Goal: Task Accomplishment & Management: Complete application form

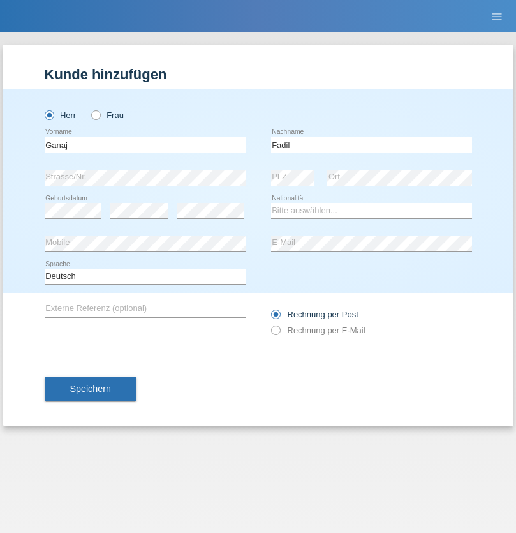
type input "Fadil"
select select "XK"
select select "C"
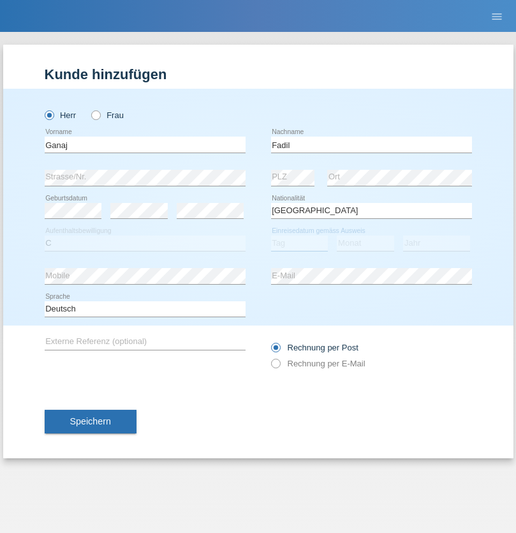
select select "10"
select select "08"
select select "2021"
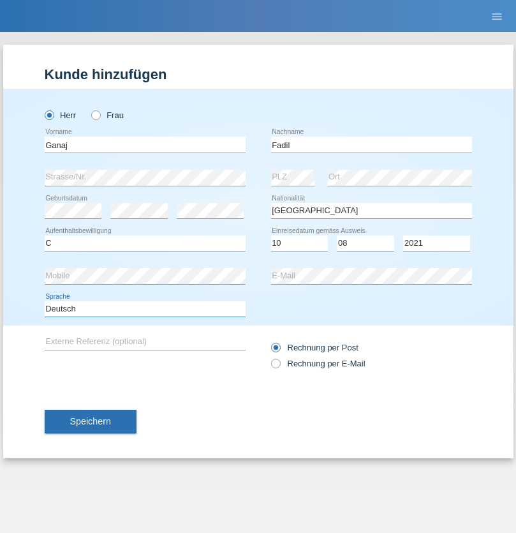
select select "en"
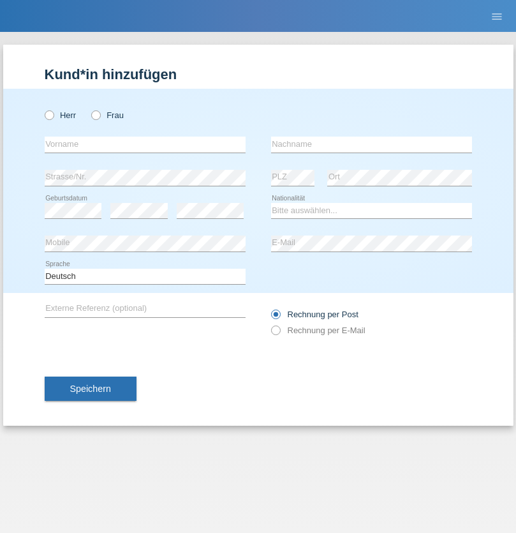
radio input "true"
click at [145, 144] on input "text" at bounding box center [145, 145] width 201 height 16
type input "Ibrahim"
click at [371, 144] on input "text" at bounding box center [371, 145] width 201 height 16
type input "Muja"
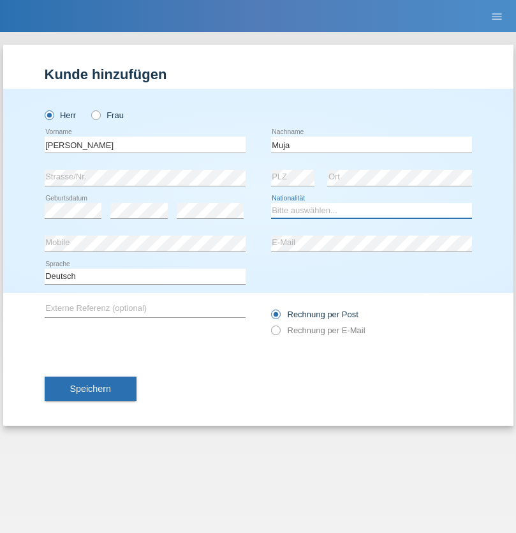
select select "XK"
select select "C"
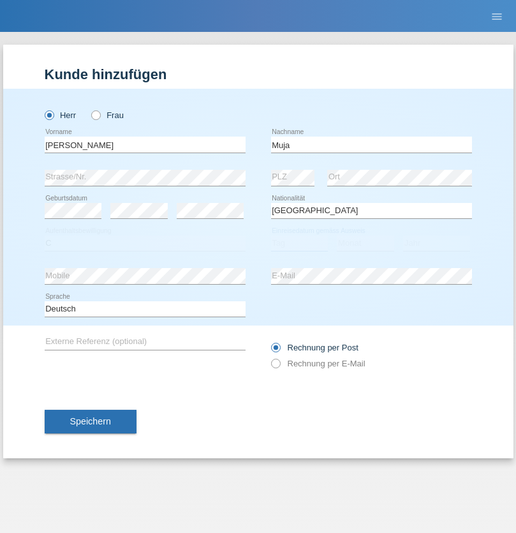
select select "03"
select select "07"
select select "2021"
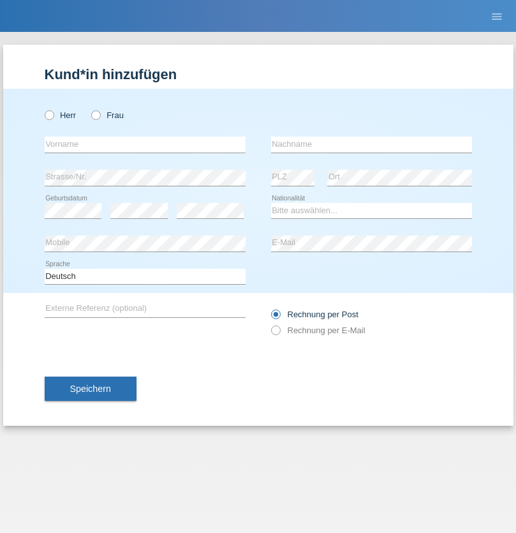
radio input "true"
click at [145, 144] on input "text" at bounding box center [145, 145] width 201 height 16
type input "Thomas"
click at [371, 144] on input "text" at bounding box center [371, 145] width 201 height 16
type input "Berger"
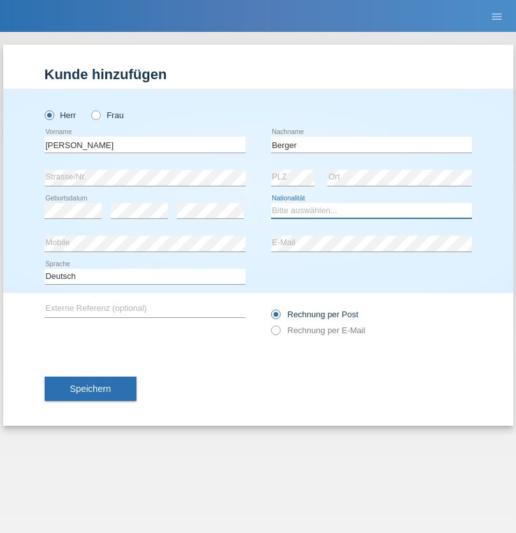
select select "CH"
radio input "true"
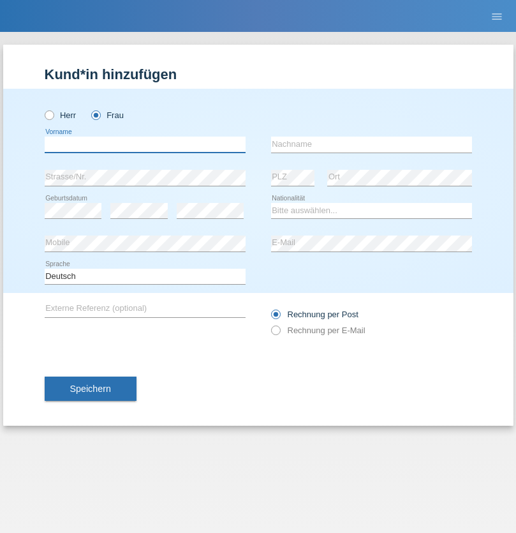
click at [145, 144] on input "text" at bounding box center [145, 145] width 201 height 16
type input "Teixeira da Silva Moço"
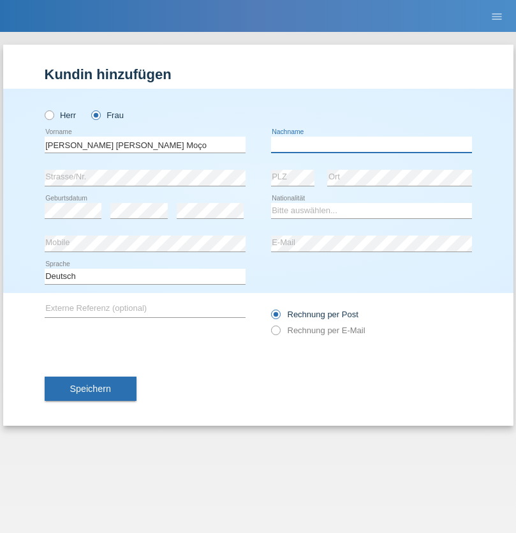
click at [371, 144] on input "text" at bounding box center [371, 145] width 201 height 16
type input "Paula"
select select "PT"
select select "C"
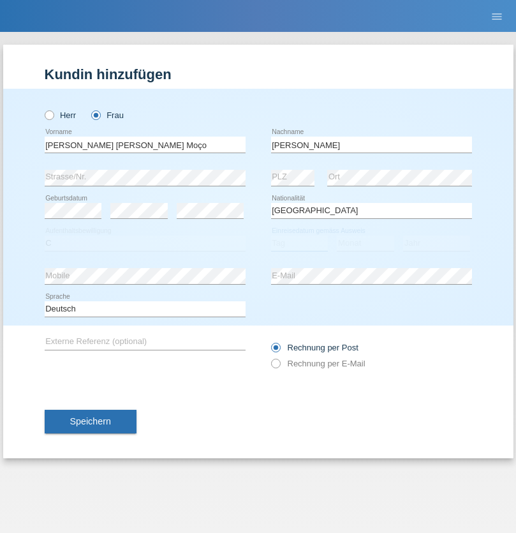
select select "28"
select select "03"
select select "2005"
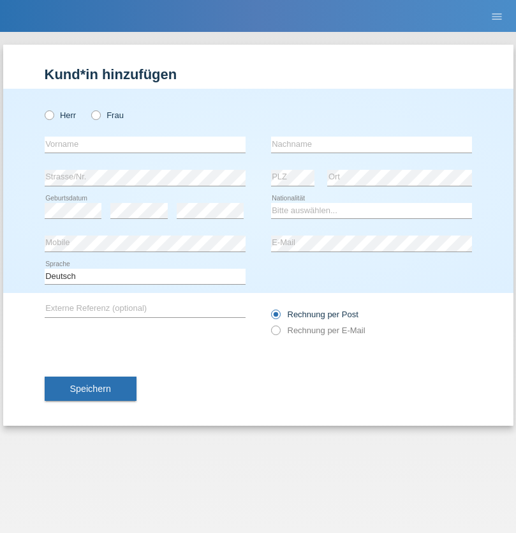
radio input "true"
click at [145, 144] on input "text" at bounding box center [145, 145] width 201 height 16
type input "Jack"
click at [371, 144] on input "text" at bounding box center [371, 145] width 201 height 16
type input "Graf"
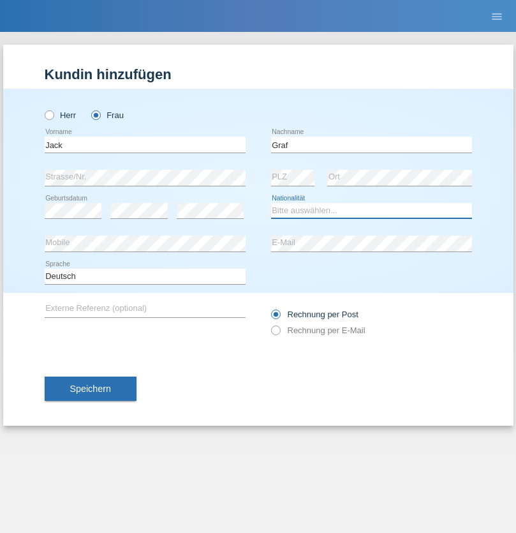
select select "CH"
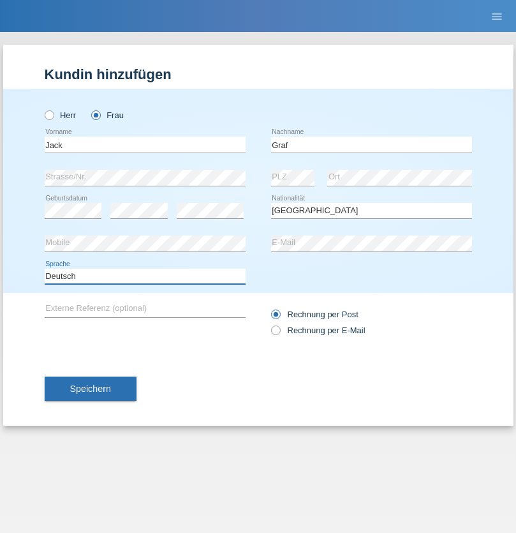
select select "en"
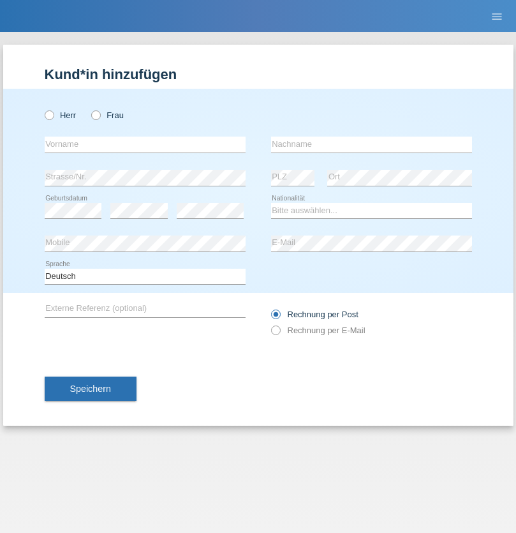
radio input "true"
click at [145, 144] on input "text" at bounding box center [145, 145] width 201 height 16
type input "[PERSON_NAME]"
click at [371, 144] on input "text" at bounding box center [371, 145] width 201 height 16
type input "Theurillat"
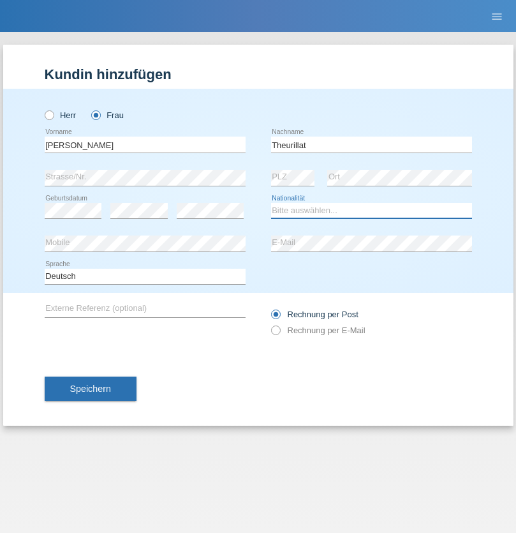
select select "CH"
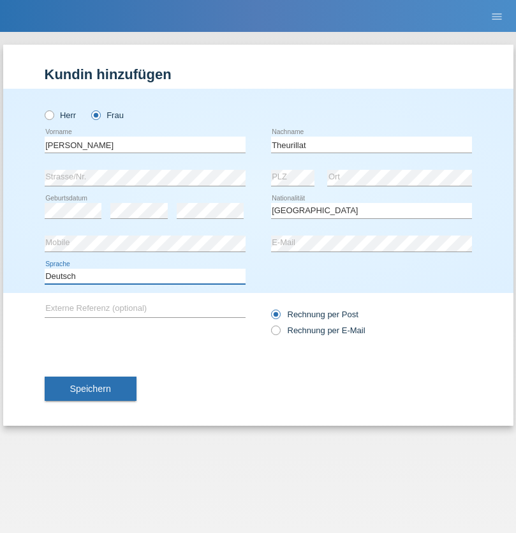
select select "en"
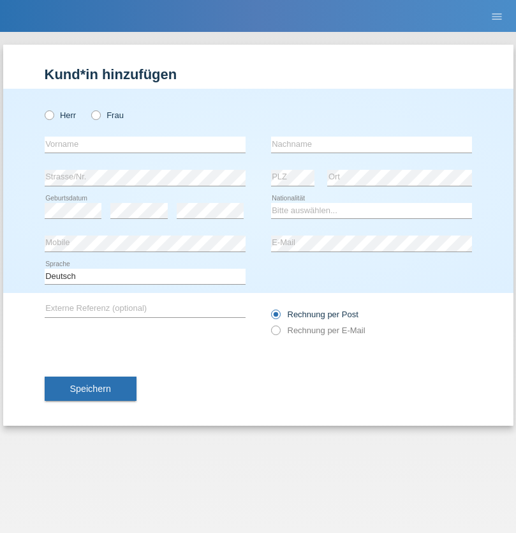
radio input "true"
click at [145, 144] on input "text" at bounding box center [145, 145] width 201 height 16
type input "Teklay"
click at [371, 144] on input "text" at bounding box center [371, 145] width 201 height 16
type input "Fiori"
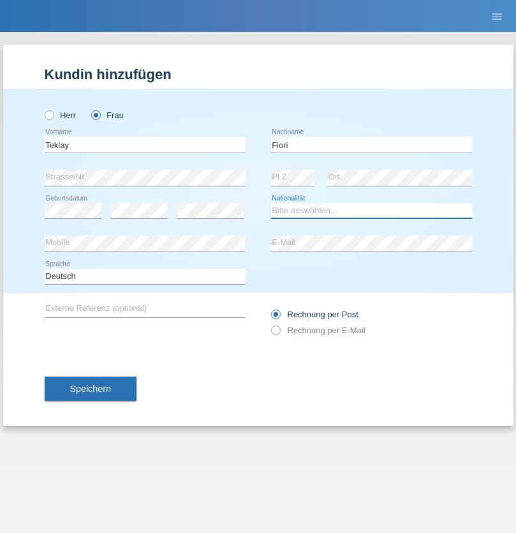
select select "ER"
select select "C"
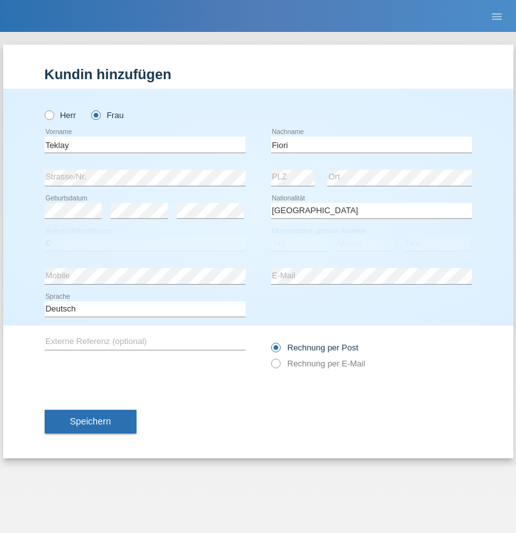
select select "10"
select select "08"
select select "2021"
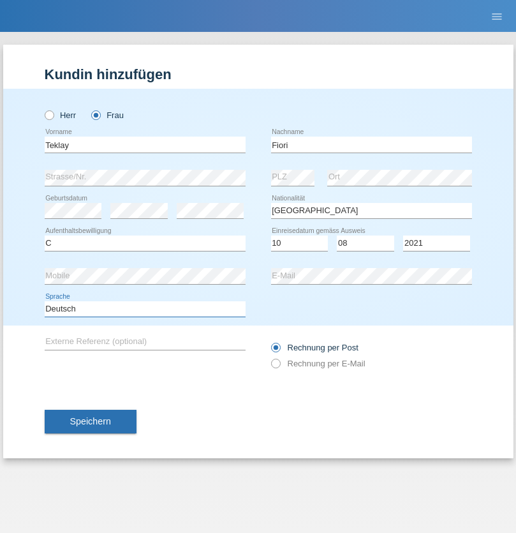
select select "en"
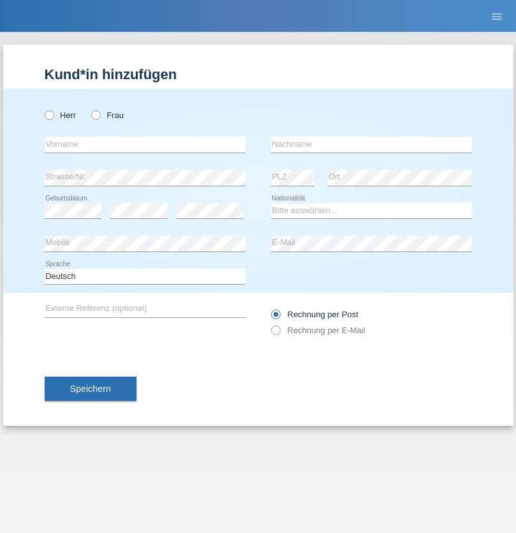
radio input "true"
click at [145, 144] on input "text" at bounding box center [145, 145] width 201 height 16
type input "Sadia"
click at [371, 144] on input "text" at bounding box center [371, 145] width 201 height 16
type input "Nejmaoui"
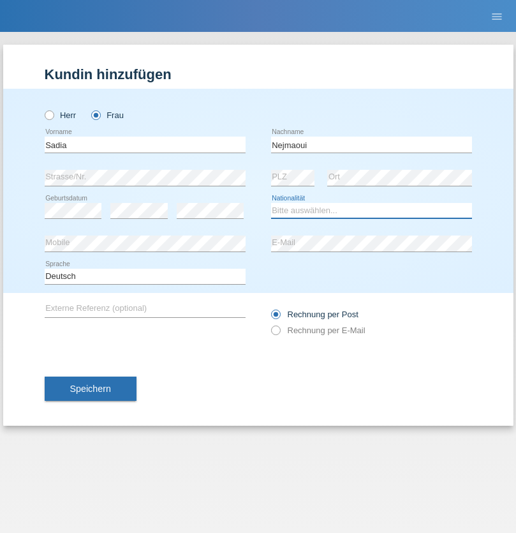
select select "MA"
select select "C"
select select "01"
select select "06"
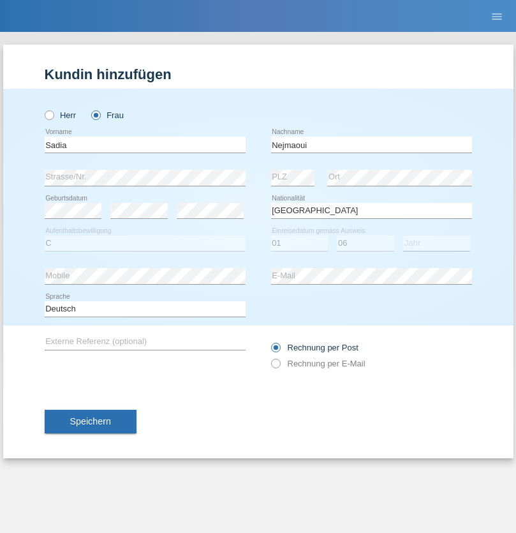
select select "1964"
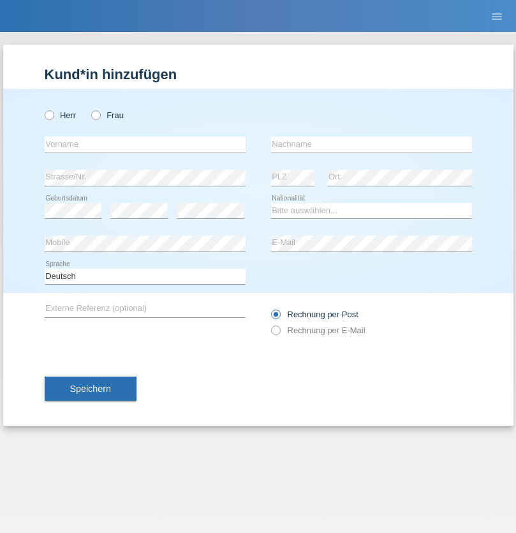
radio input "true"
click at [145, 144] on input "text" at bounding box center [145, 145] width 201 height 16
type input "[PERSON_NAME]"
click at [371, 144] on input "text" at bounding box center [371, 145] width 201 height 16
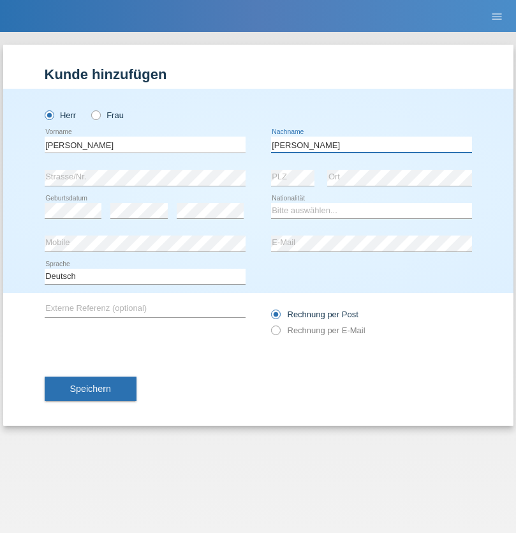
type input "Nobrega"
select select "CH"
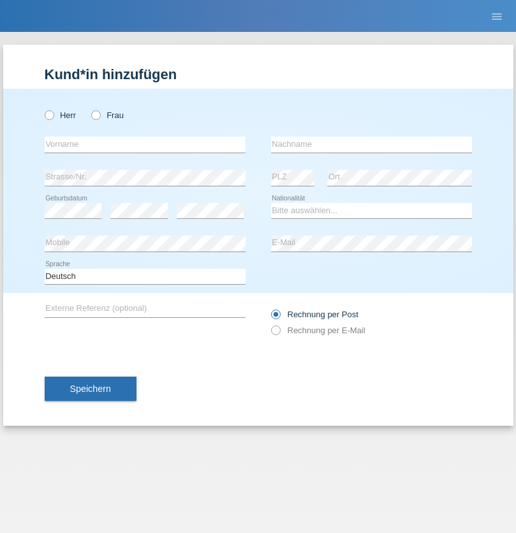
radio input "true"
click at [145, 144] on input "text" at bounding box center [145, 145] width 201 height 16
type input "Thivagaran"
click at [371, 144] on input "text" at bounding box center [371, 145] width 201 height 16
type input "Selvanayagam"
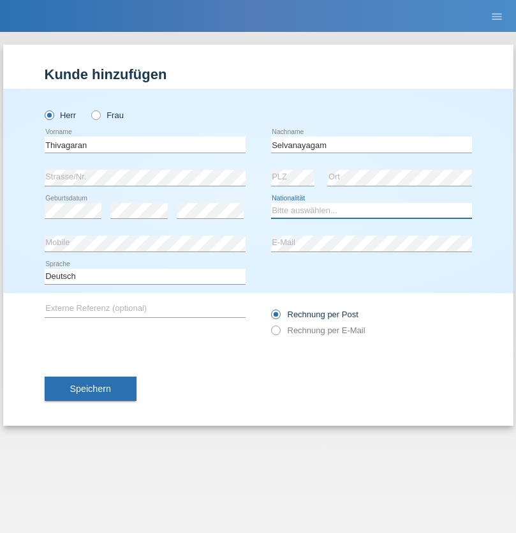
select select "LK"
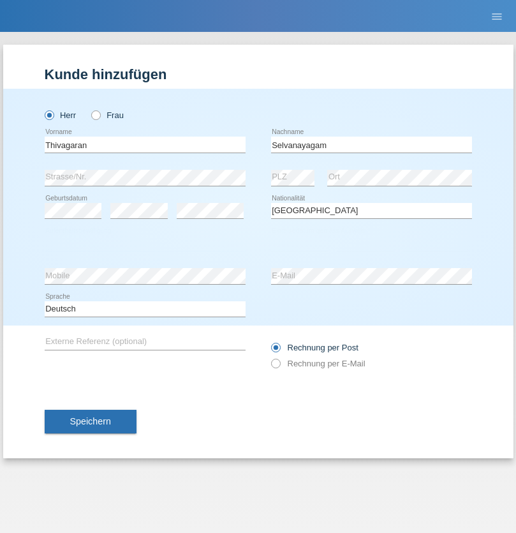
select select "C"
select select "23"
select select "03"
select select "2021"
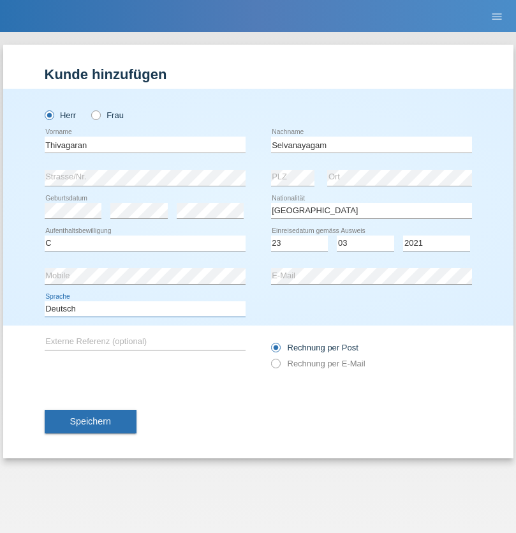
select select "en"
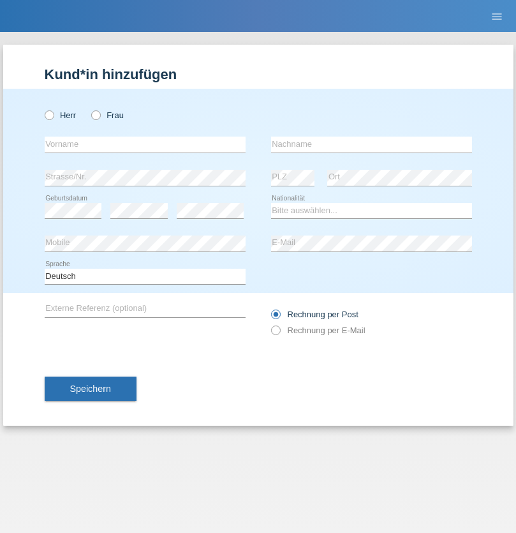
radio input "true"
click at [145, 144] on input "text" at bounding box center [145, 145] width 201 height 16
type input "[PERSON_NAME]"
click at [371, 144] on input "text" at bounding box center [371, 145] width 201 height 16
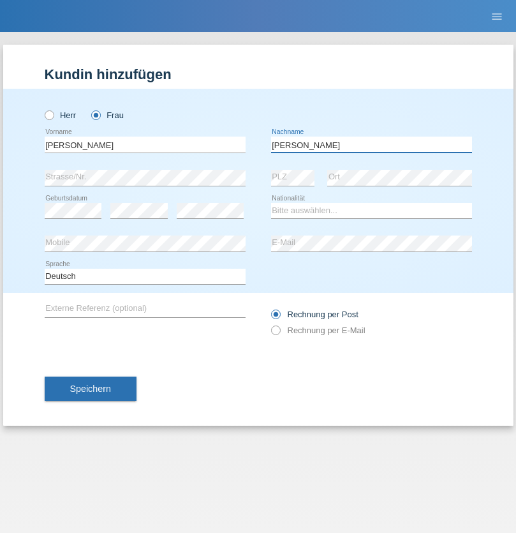
type input "[PERSON_NAME]"
select select "CH"
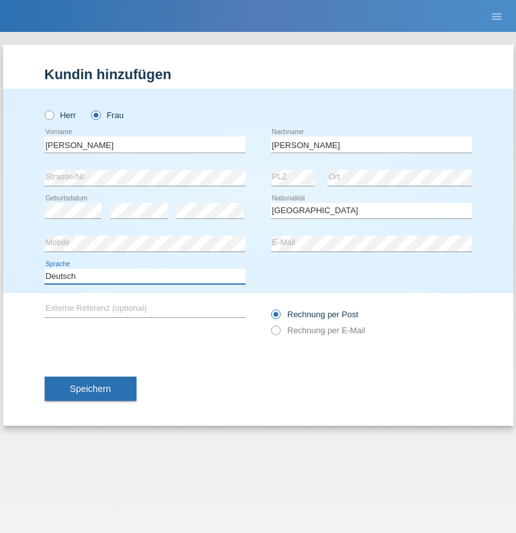
select select "en"
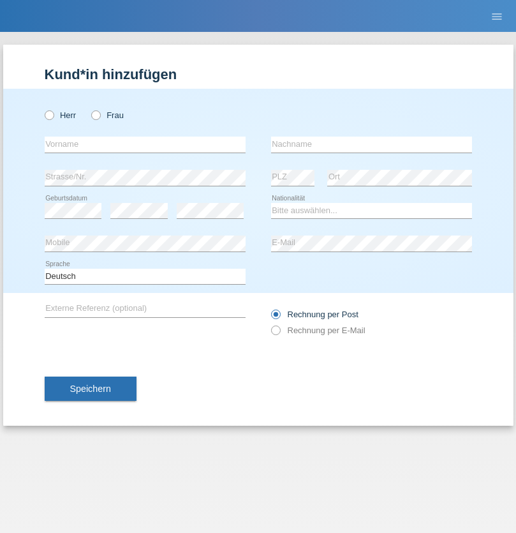
radio input "true"
click at [145, 144] on input "text" at bounding box center [145, 145] width 201 height 16
type input "Tymur"
click at [371, 144] on input "text" at bounding box center [371, 145] width 201 height 16
type input "Hunderchuk"
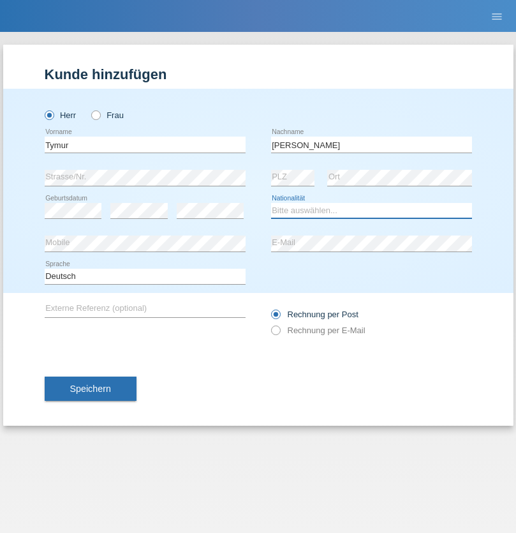
select select "UA"
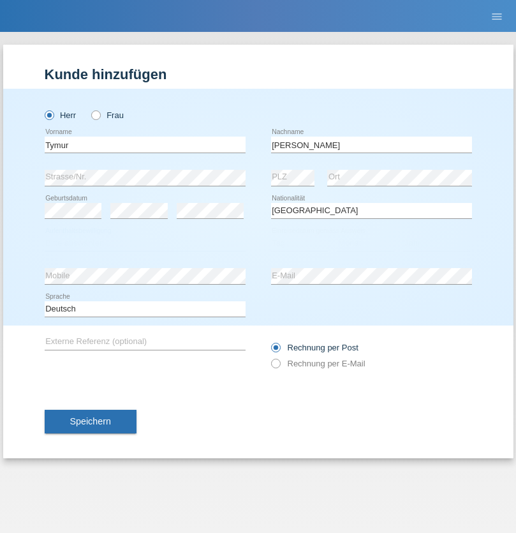
select select "C"
select select "20"
select select "08"
select select "2021"
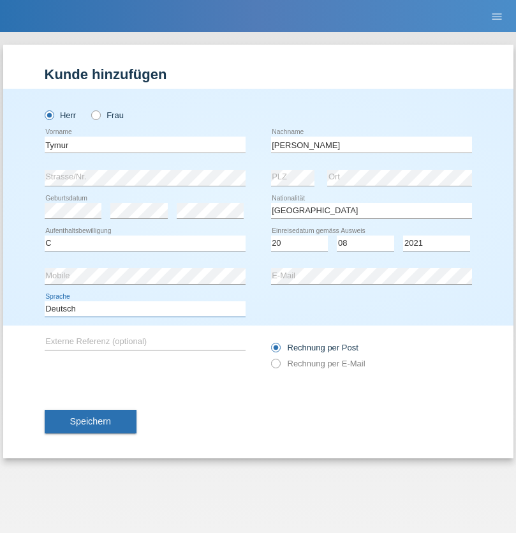
select select "en"
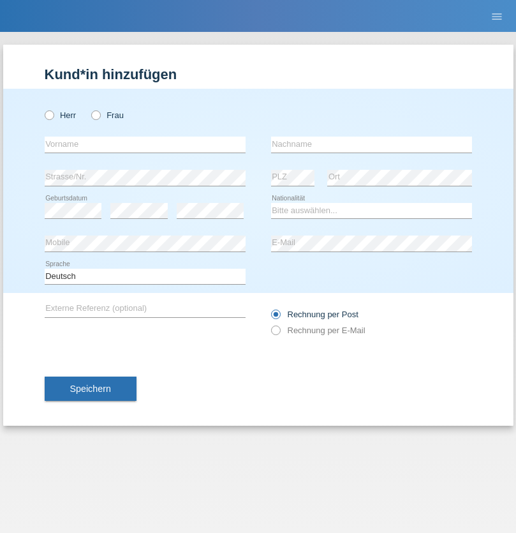
radio input "true"
click at [145, 144] on input "text" at bounding box center [145, 145] width 201 height 16
type input "Tymur"
click at [371, 144] on input "text" at bounding box center [371, 145] width 201 height 16
type input "Hunderchuj"
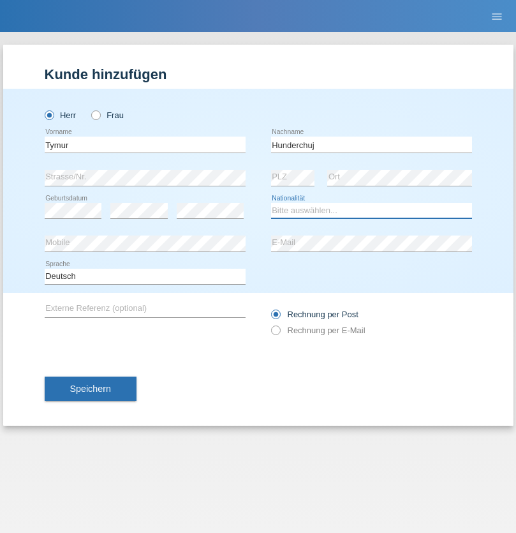
select select "UA"
select select "C"
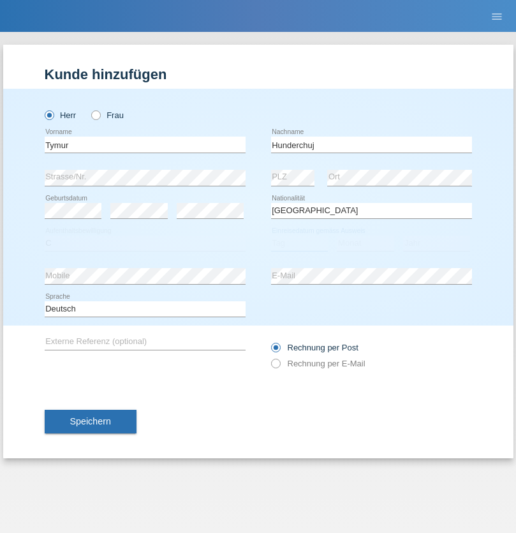
select select "20"
select select "08"
select select "2021"
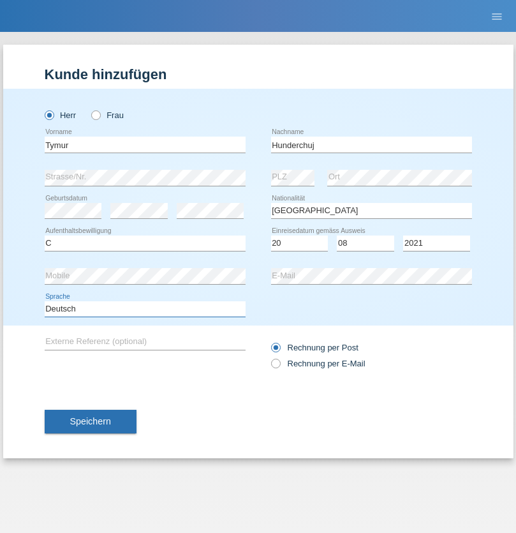
select select "en"
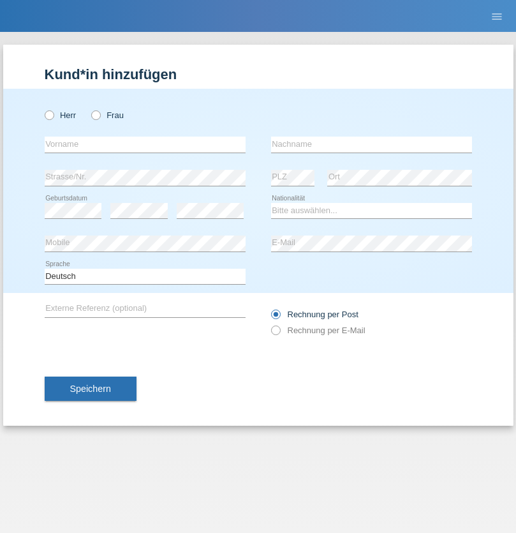
radio input "true"
click at [145, 144] on input "text" at bounding box center [145, 145] width 201 height 16
type input "Dominik"
click at [371, 144] on input "text" at bounding box center [371, 145] width 201 height 16
type input "Tropp"
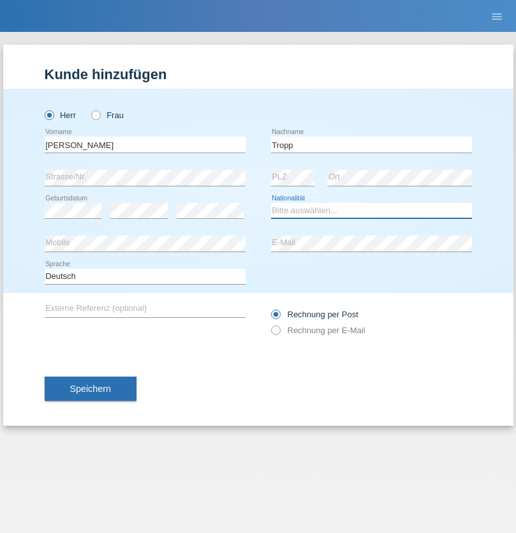
select select "SK"
select select "C"
select select "10"
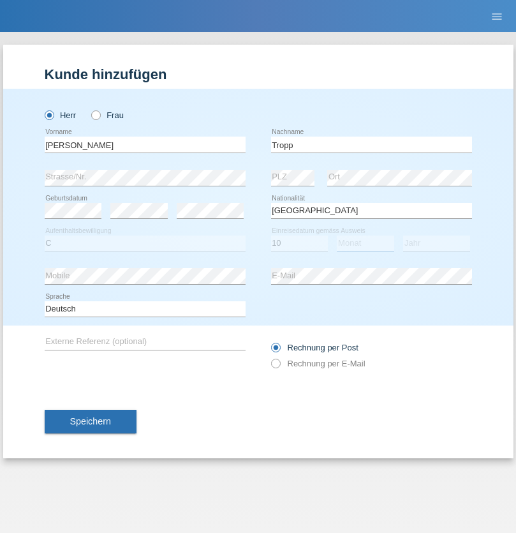
select select "08"
select select "2021"
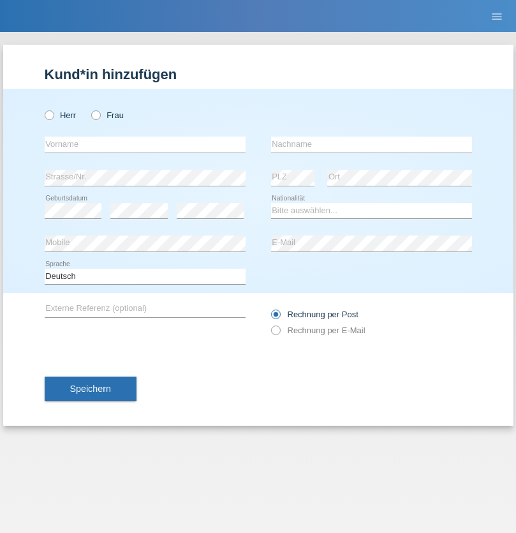
radio input "true"
click at [145, 144] on input "text" at bounding box center [145, 145] width 201 height 16
type input "Dirk"
click at [371, 144] on input "text" at bounding box center [371, 145] width 201 height 16
type input "Ringle"
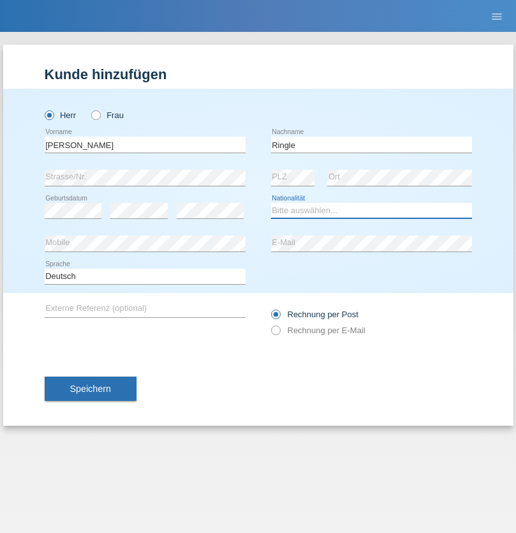
select select "DE"
select select "C"
select select "06"
select select "01"
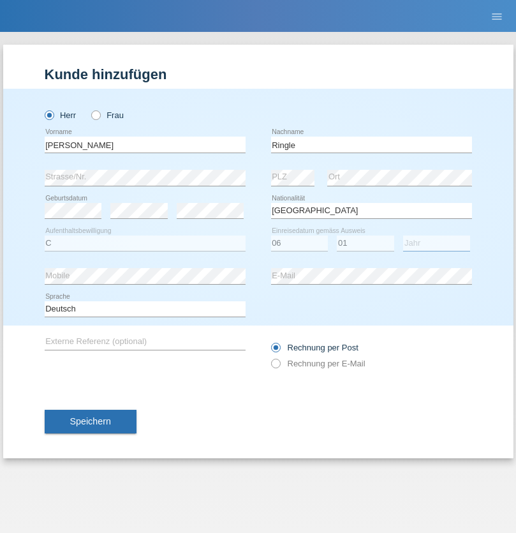
select select "2021"
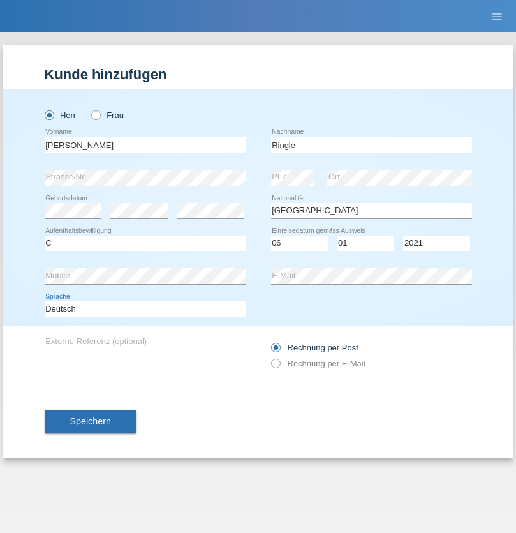
select select "en"
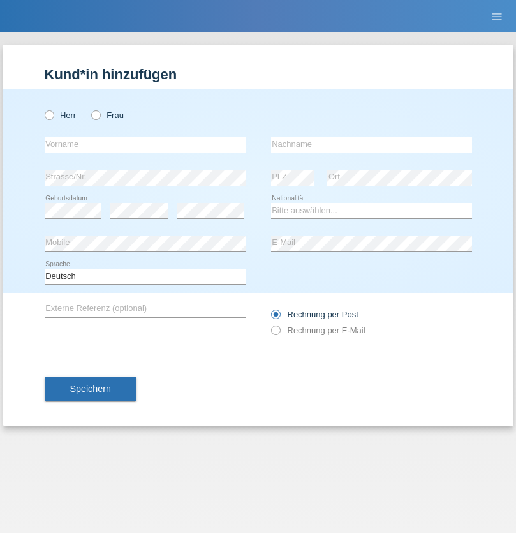
radio input "true"
click at [145, 144] on input "text" at bounding box center [145, 145] width 201 height 16
type input "Junior"
click at [371, 144] on input "text" at bounding box center [371, 145] width 201 height 16
type input "Mauricio"
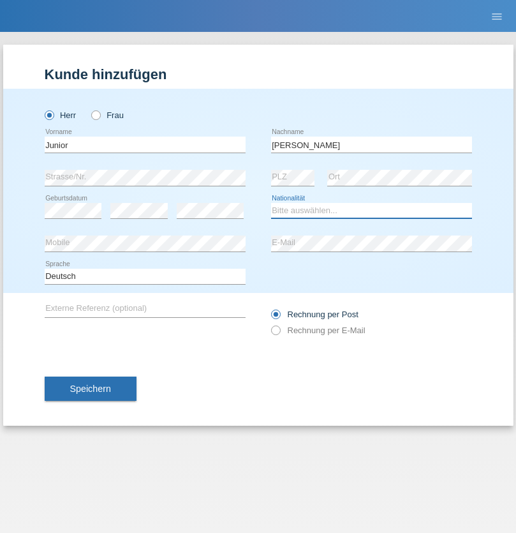
select select "CH"
radio input "true"
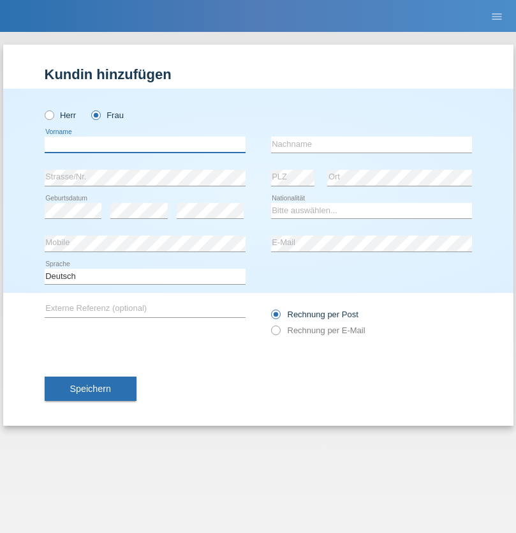
click at [145, 144] on input "text" at bounding box center [145, 145] width 201 height 16
type input "[PERSON_NAME] [PERSON_NAME]"
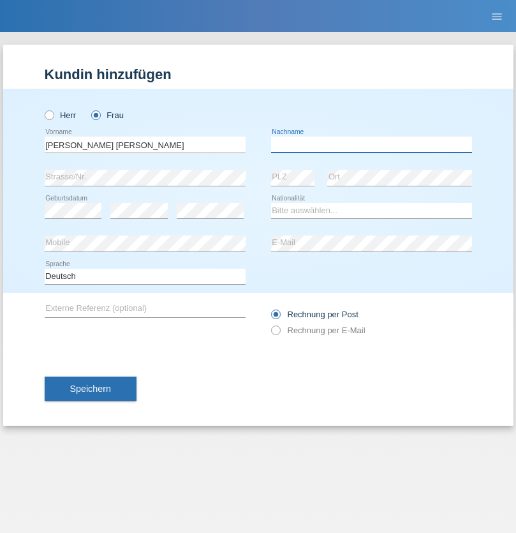
click at [371, 144] on input "text" at bounding box center [371, 145] width 201 height 16
type input "Knusel Campillo"
select select "CH"
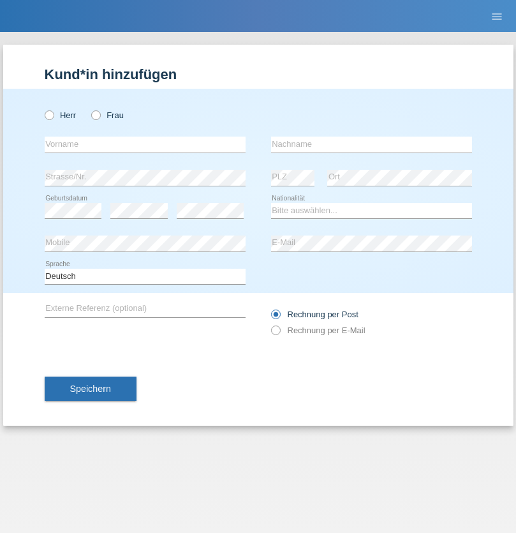
radio input "true"
click at [145, 144] on input "text" at bounding box center [145, 145] width 201 height 16
type input "Beqiri"
click at [371, 144] on input "text" at bounding box center [371, 145] width 201 height 16
type input "Shpresa"
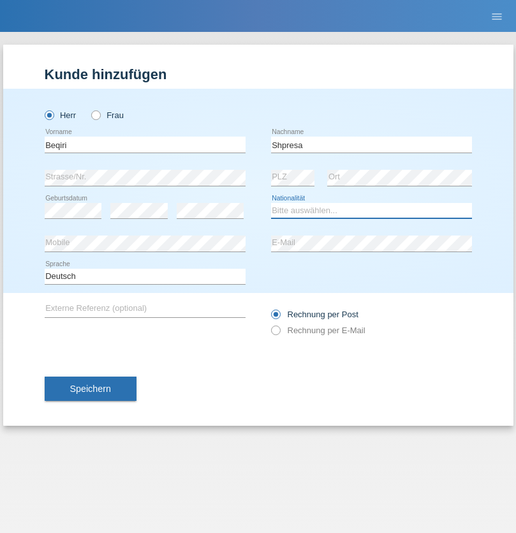
select select "XK"
select select "C"
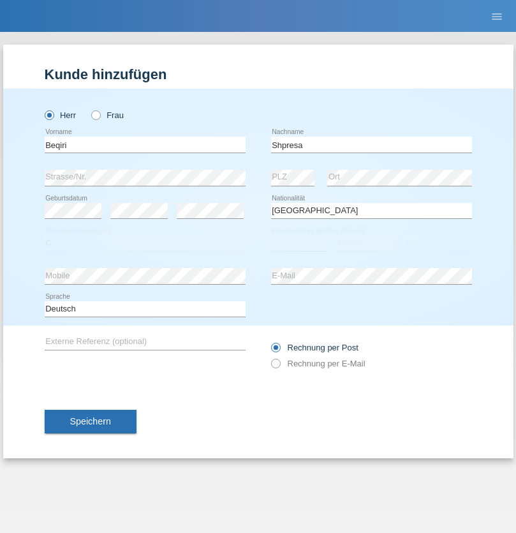
select select "08"
select select "02"
select select "1979"
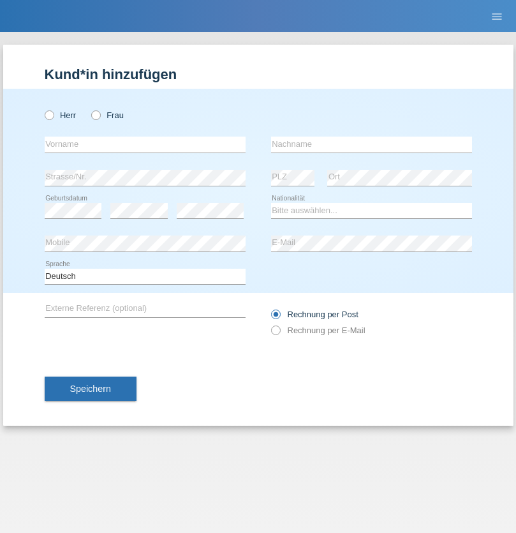
radio input "true"
click at [145, 144] on input "text" at bounding box center [145, 145] width 201 height 16
type input "[PERSON_NAME]"
click at [371, 144] on input "text" at bounding box center [371, 145] width 201 height 16
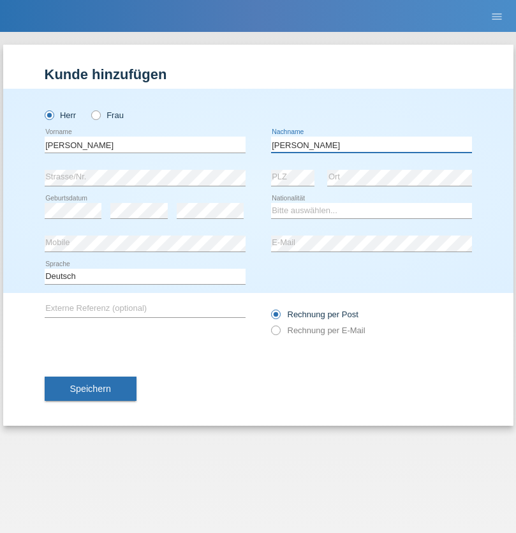
type input "[PERSON_NAME]"
select select "CH"
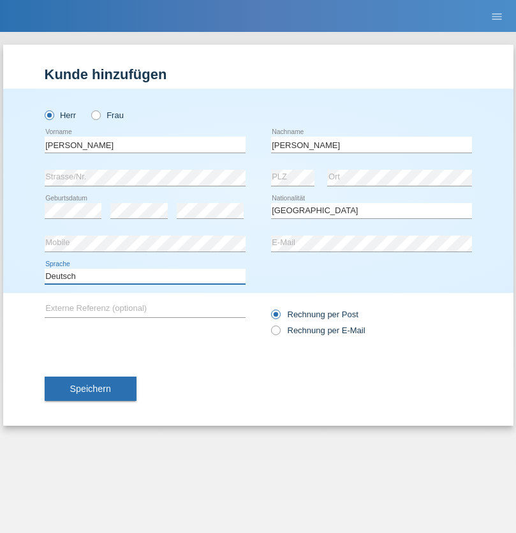
select select "en"
